Goal: Obtain resource: Download file/media

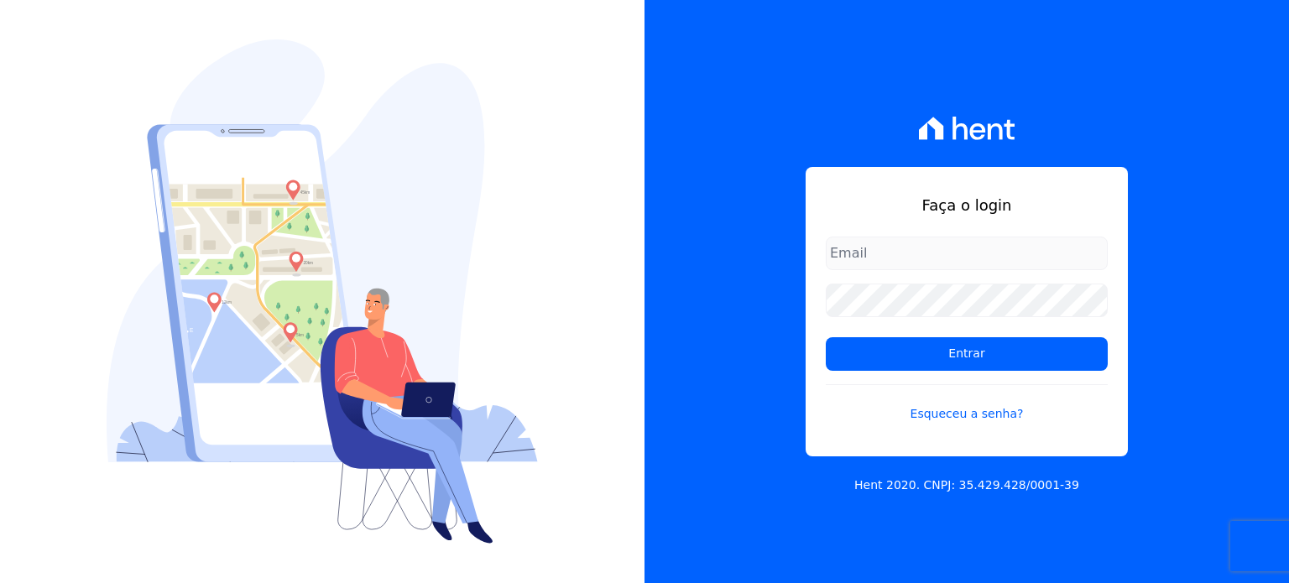
type input "[PERSON_NAME][EMAIL_ADDRESS][PERSON_NAME][DOMAIN_NAME]"
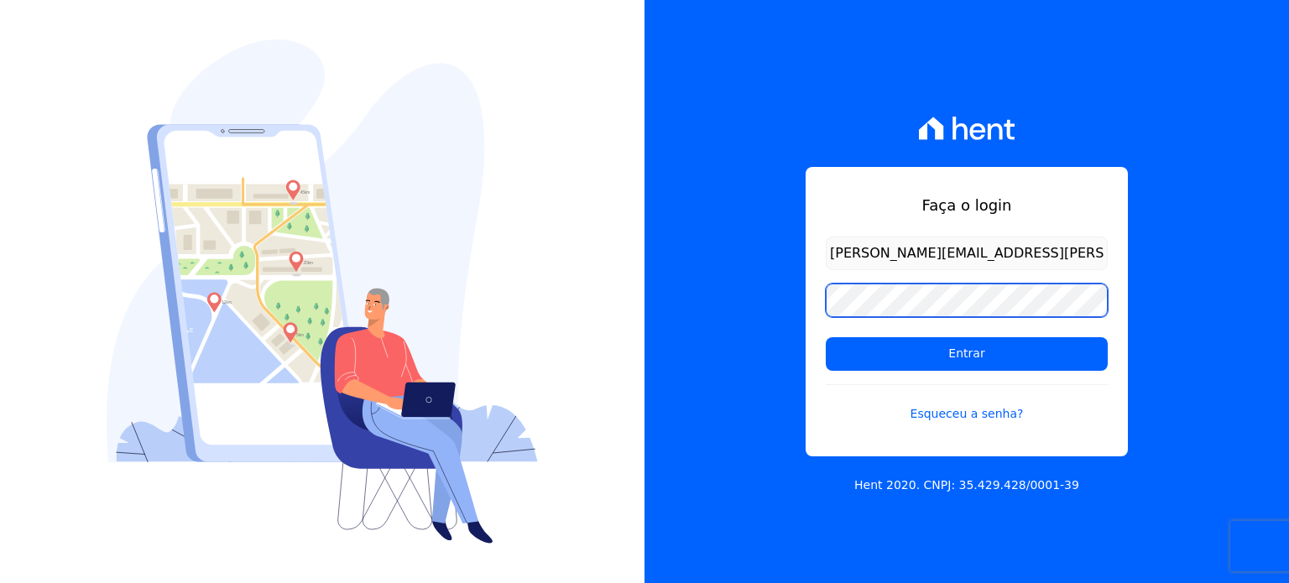
click at [825, 305] on div "Faça o login [PERSON_NAME][EMAIL_ADDRESS][PERSON_NAME][DOMAIN_NAME] Entrar Esqu…" at bounding box center [967, 312] width 322 height 290
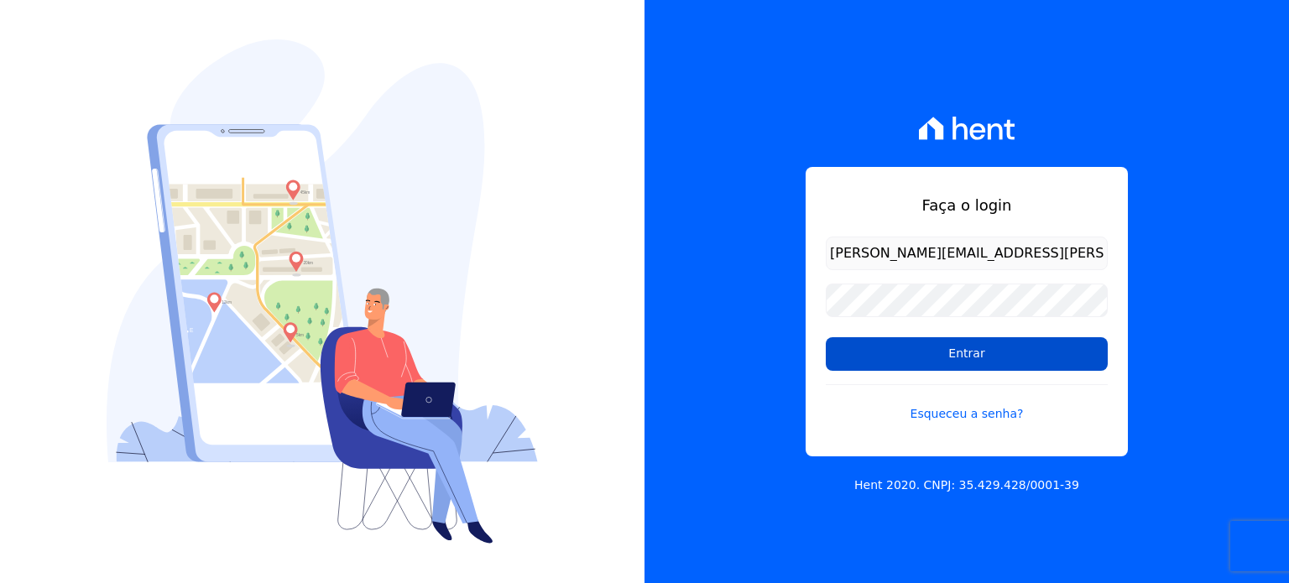
click at [863, 362] on input "Entrar" at bounding box center [967, 354] width 282 height 34
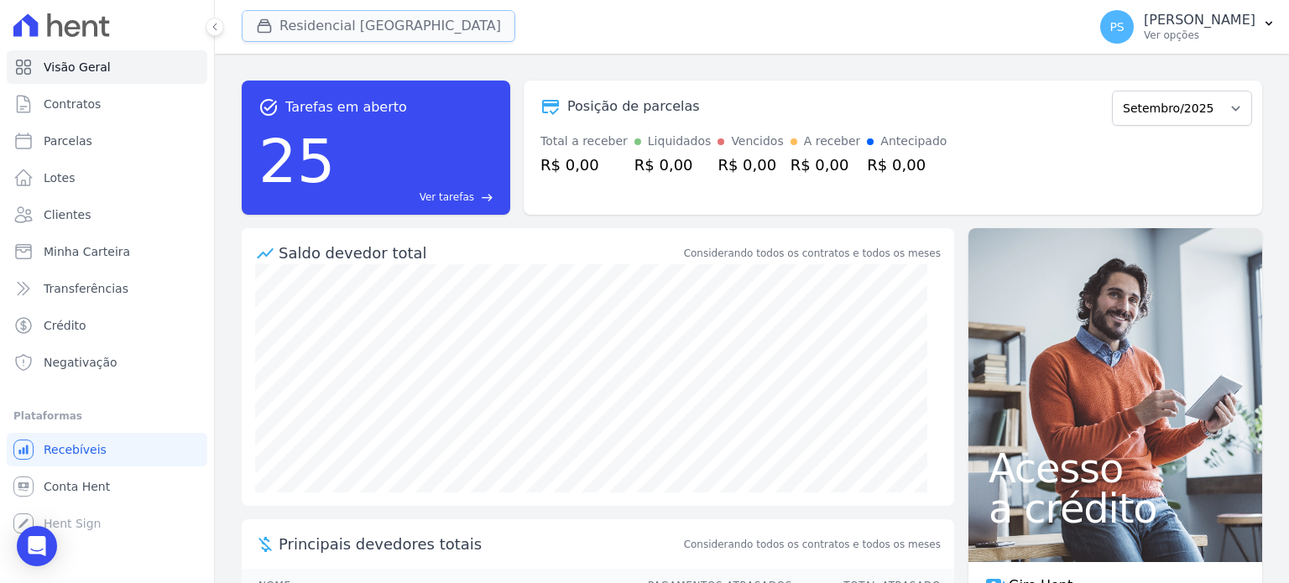
click at [350, 29] on button "Residencial [GEOGRAPHIC_DATA]" at bounding box center [379, 26] width 274 height 32
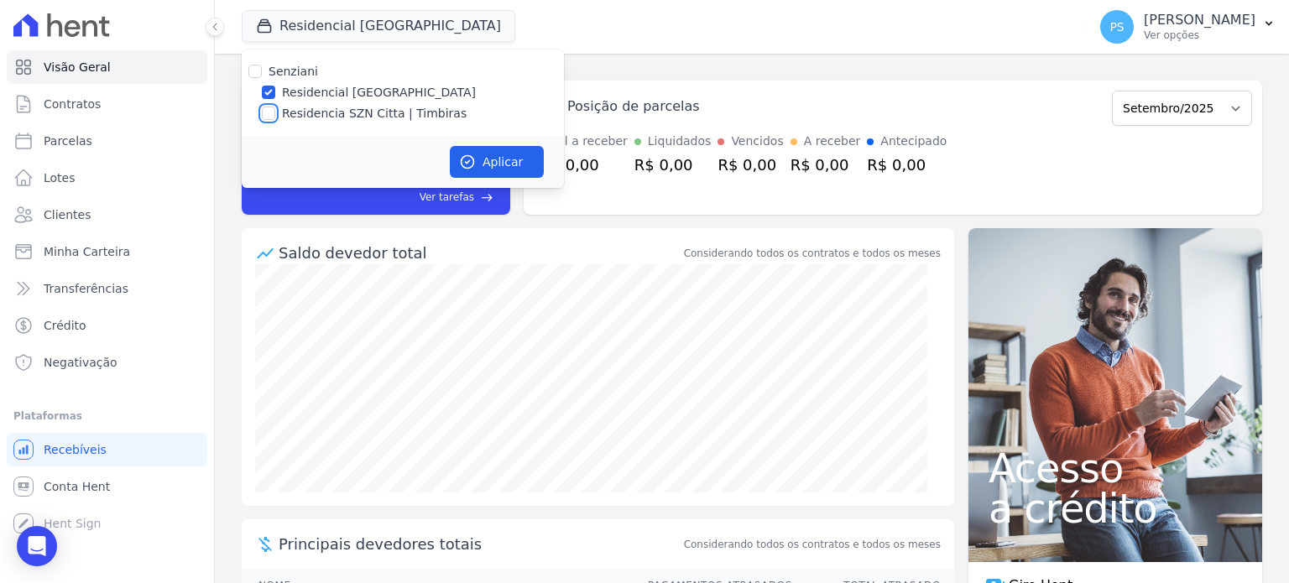
click at [269, 113] on input "Residencia SZN Citta | Timbiras" at bounding box center [268, 113] width 13 height 13
checkbox input "true"
click at [299, 94] on label "Residencial [GEOGRAPHIC_DATA]" at bounding box center [379, 93] width 194 height 18
click at [275, 94] on input "Residencial [GEOGRAPHIC_DATA]" at bounding box center [268, 92] width 13 height 13
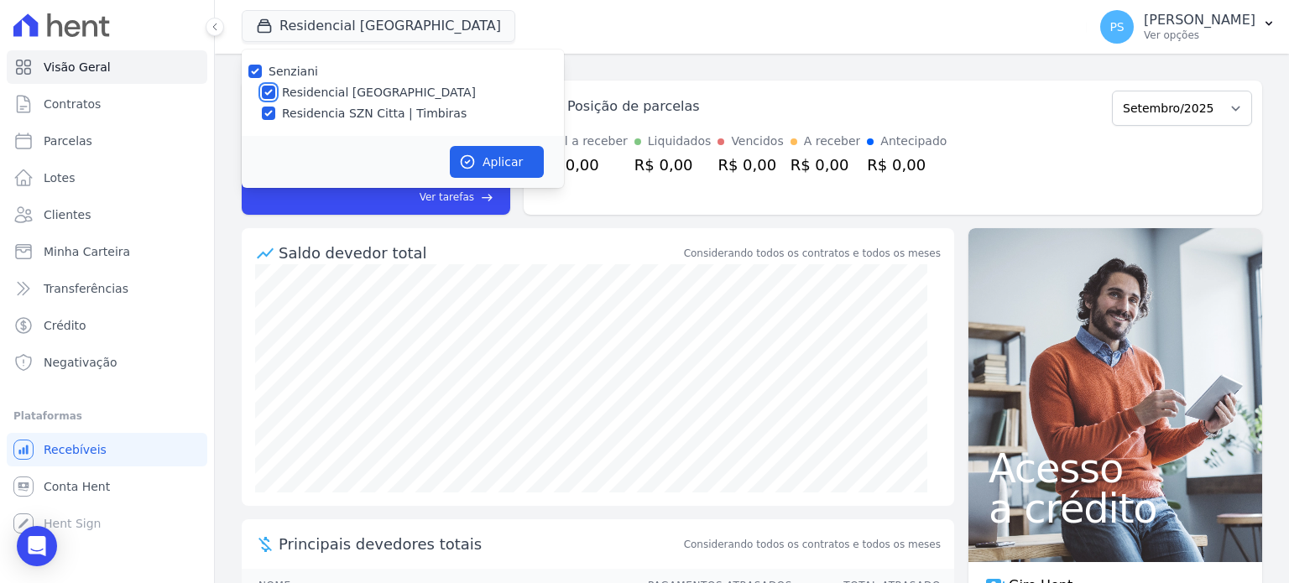
checkbox input "false"
click at [507, 165] on button "Aplicar" at bounding box center [497, 162] width 94 height 32
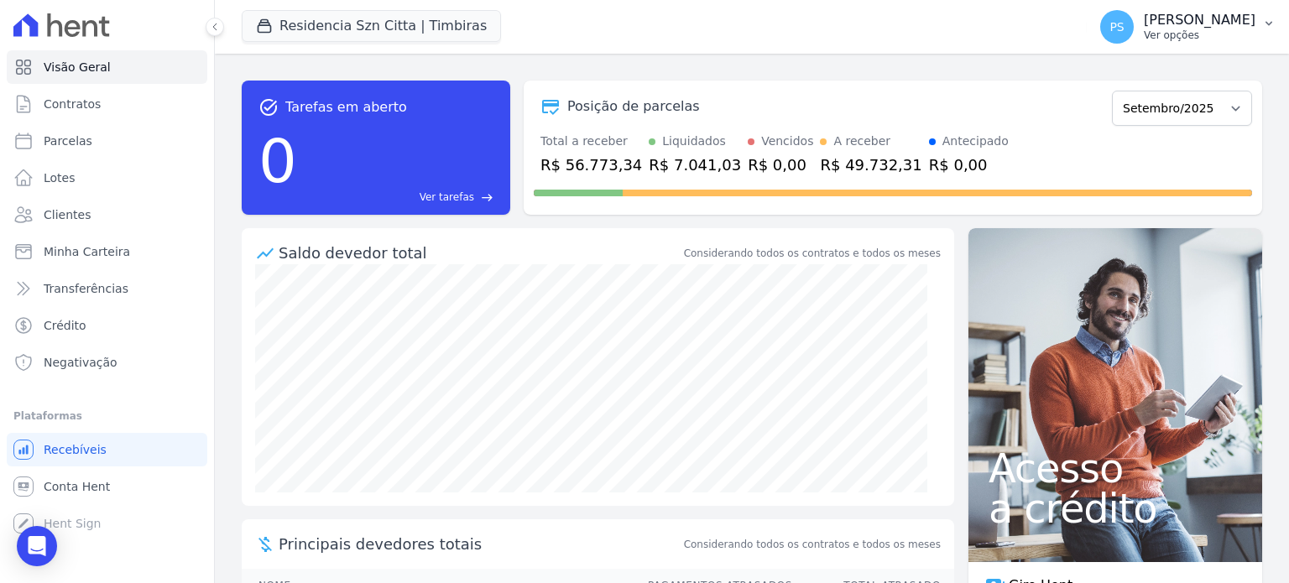
click at [1226, 34] on p "Ver opções" at bounding box center [1200, 35] width 112 height 13
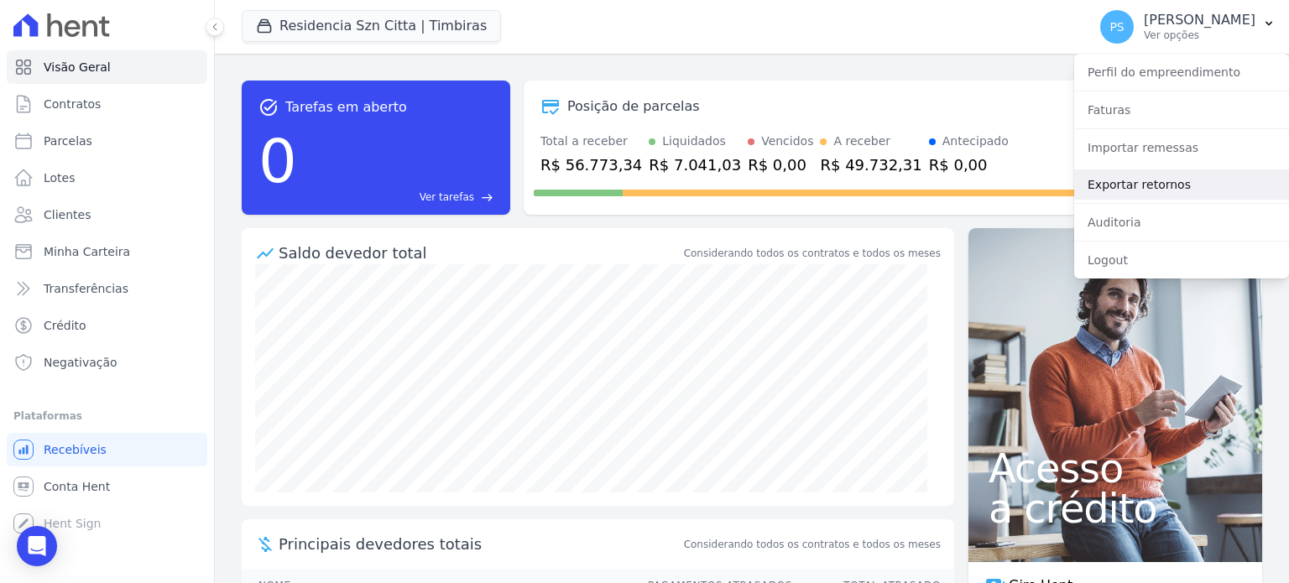
click at [1136, 187] on link "Exportar retornos" at bounding box center [1181, 185] width 215 height 30
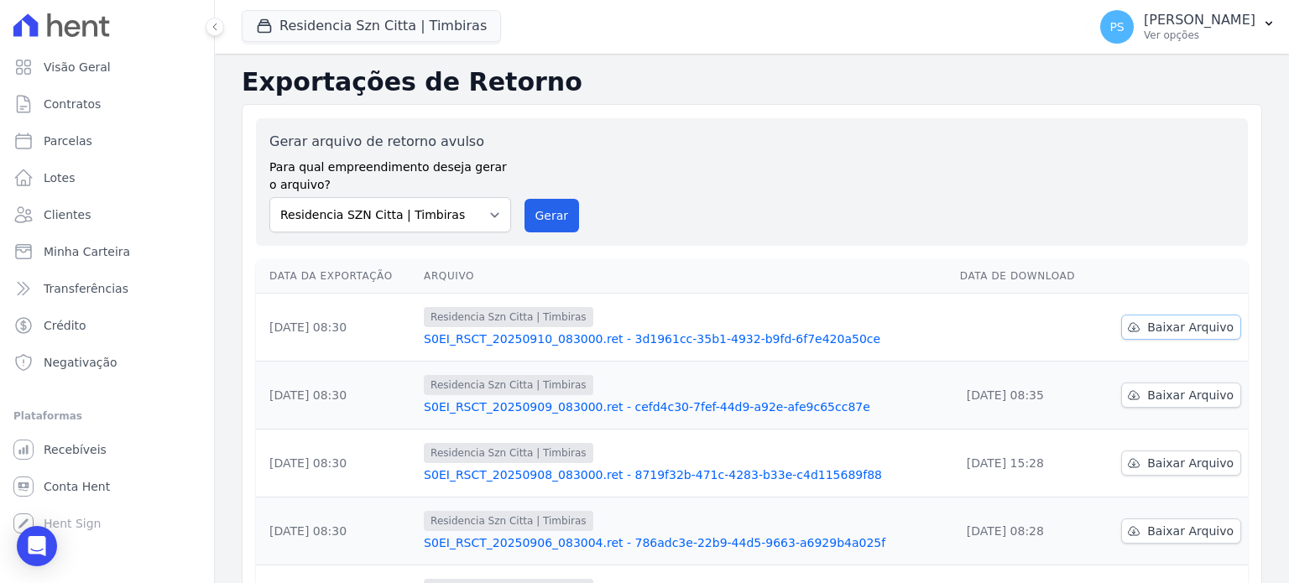
click at [1165, 335] on link "Baixar Arquivo" at bounding box center [1181, 327] width 120 height 25
